Goal: Information Seeking & Learning: Check status

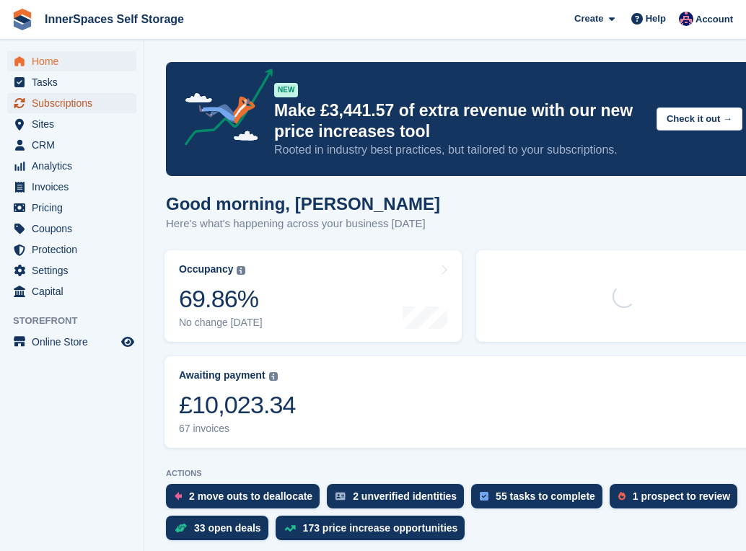
click at [70, 100] on span "Subscriptions" at bounding box center [75, 103] width 87 height 20
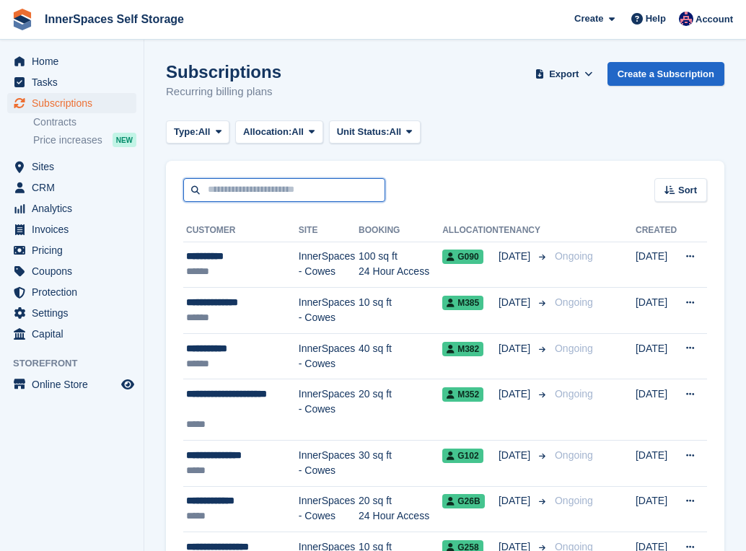
click at [334, 196] on input "text" at bounding box center [284, 190] width 202 height 24
type input "******"
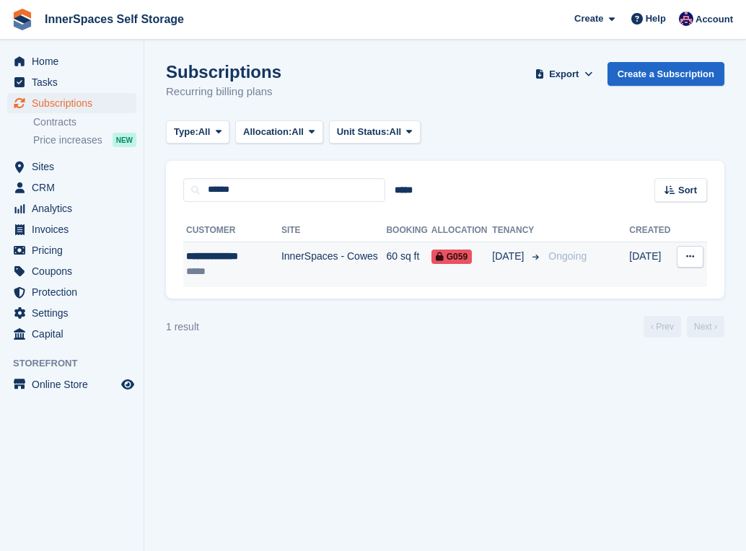
click at [486, 255] on div "G059" at bounding box center [462, 256] width 61 height 15
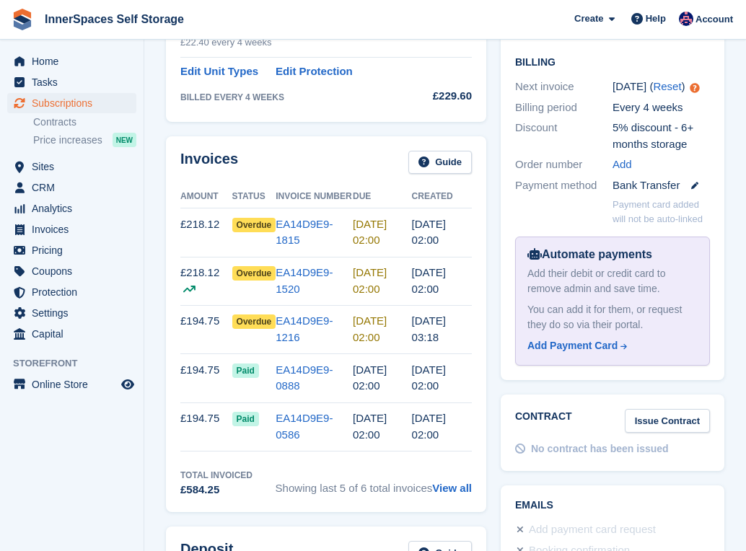
scroll to position [387, 0]
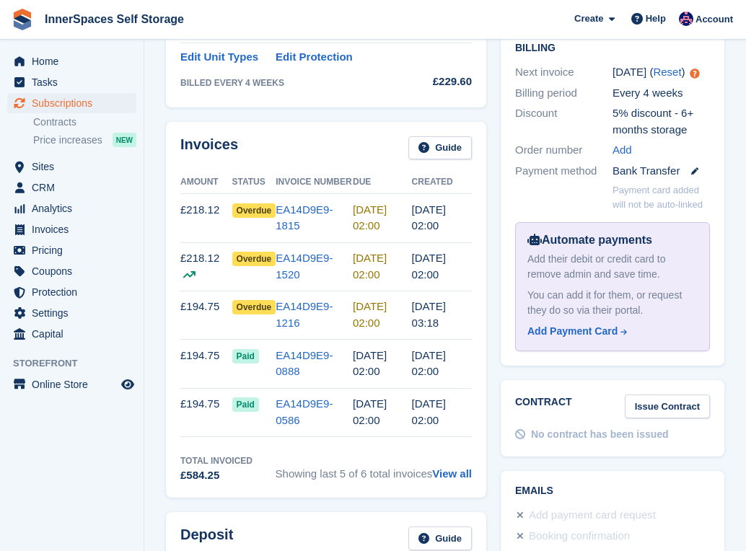
drag, startPoint x: 224, startPoint y: 325, endPoint x: 179, endPoint y: 243, distance: 93.6
click at [179, 243] on div "Invoices Guide Amount Status Invoice Number Due Created £218.12 Overdue EA14D9E…" at bounding box center [326, 310] width 320 height 377
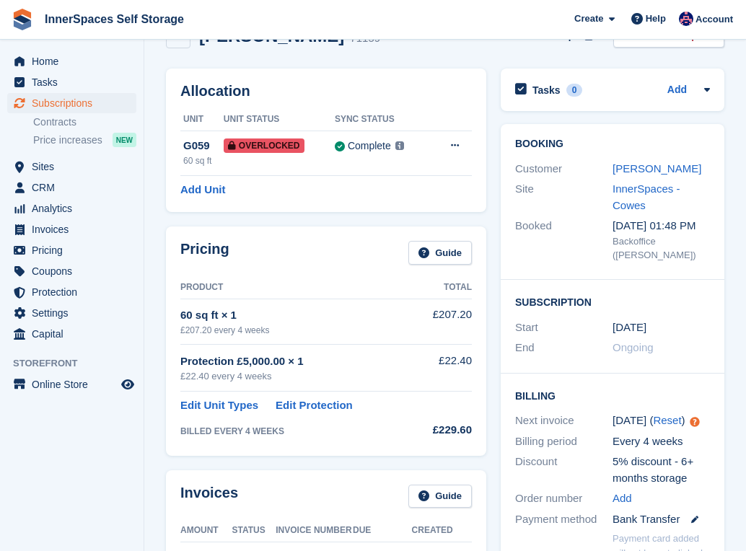
scroll to position [0, 0]
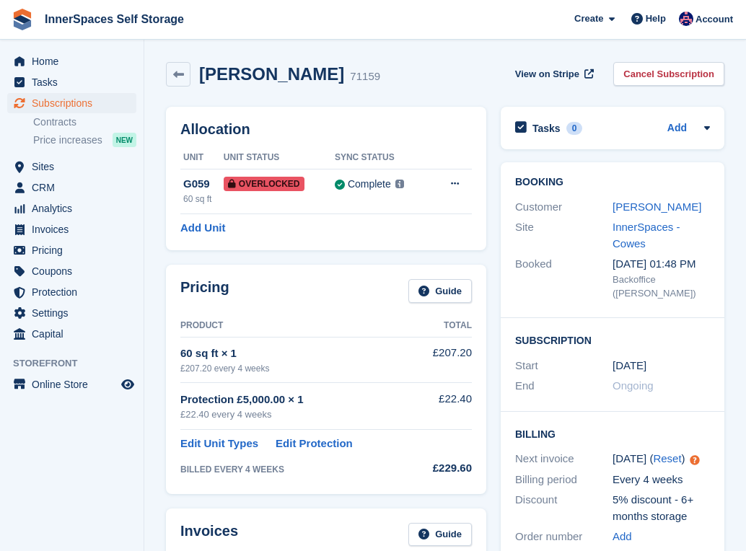
click at [632, 214] on div "[PERSON_NAME]" at bounding box center [661, 207] width 97 height 17
click at [633, 209] on link "[PERSON_NAME]" at bounding box center [657, 207] width 89 height 12
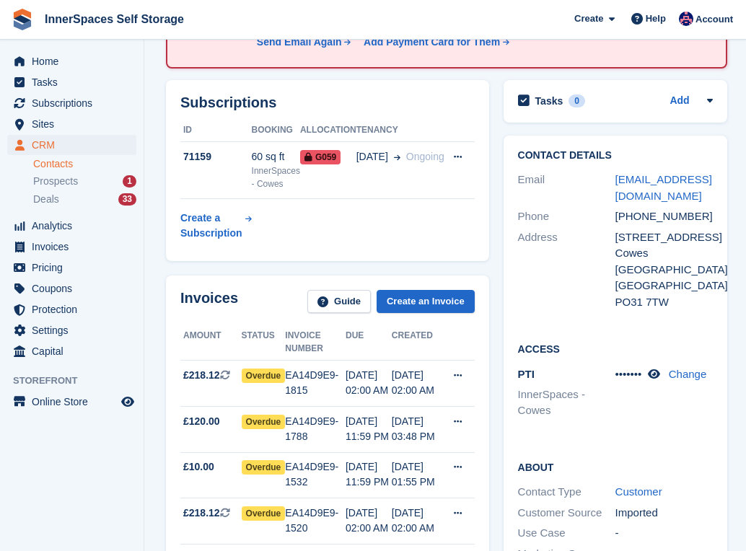
scroll to position [141, 0]
